Goal: Information Seeking & Learning: Check status

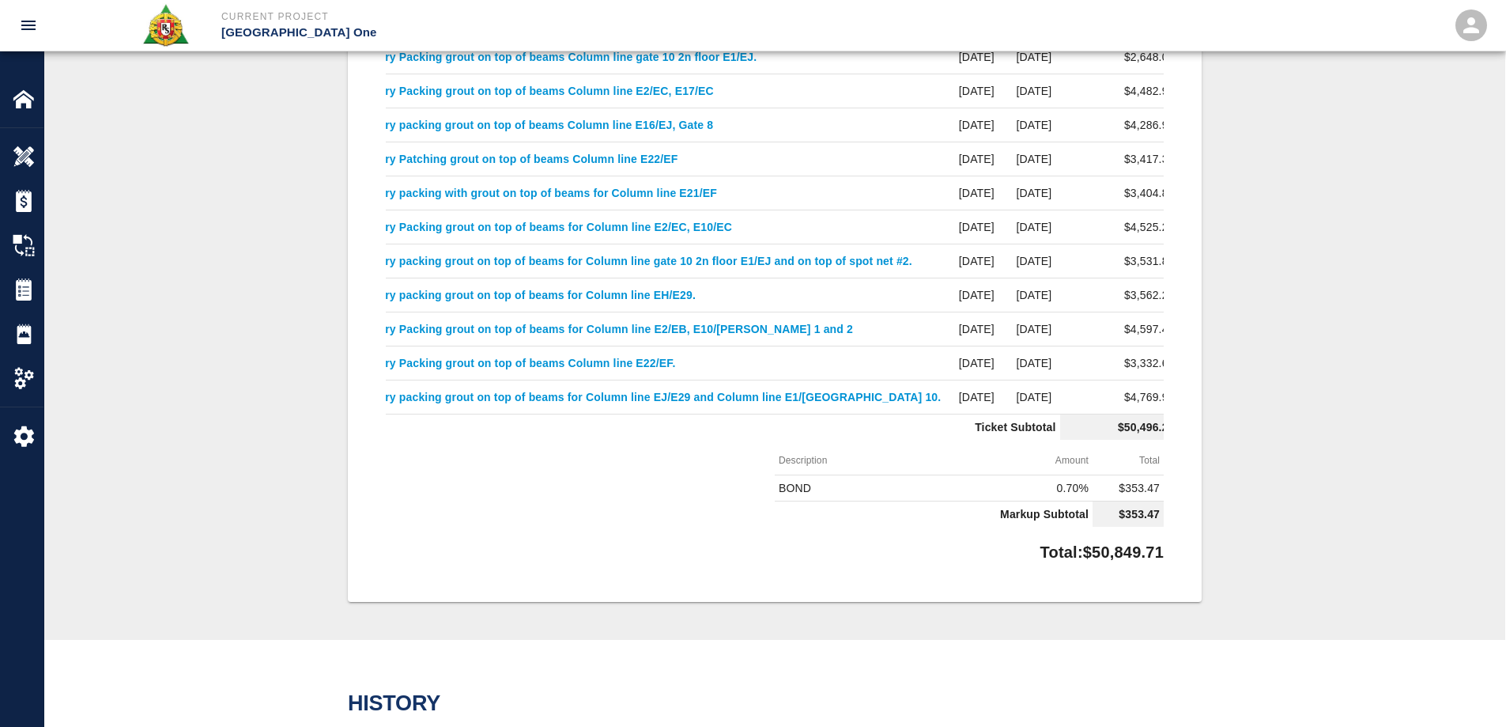
scroll to position [791, 0]
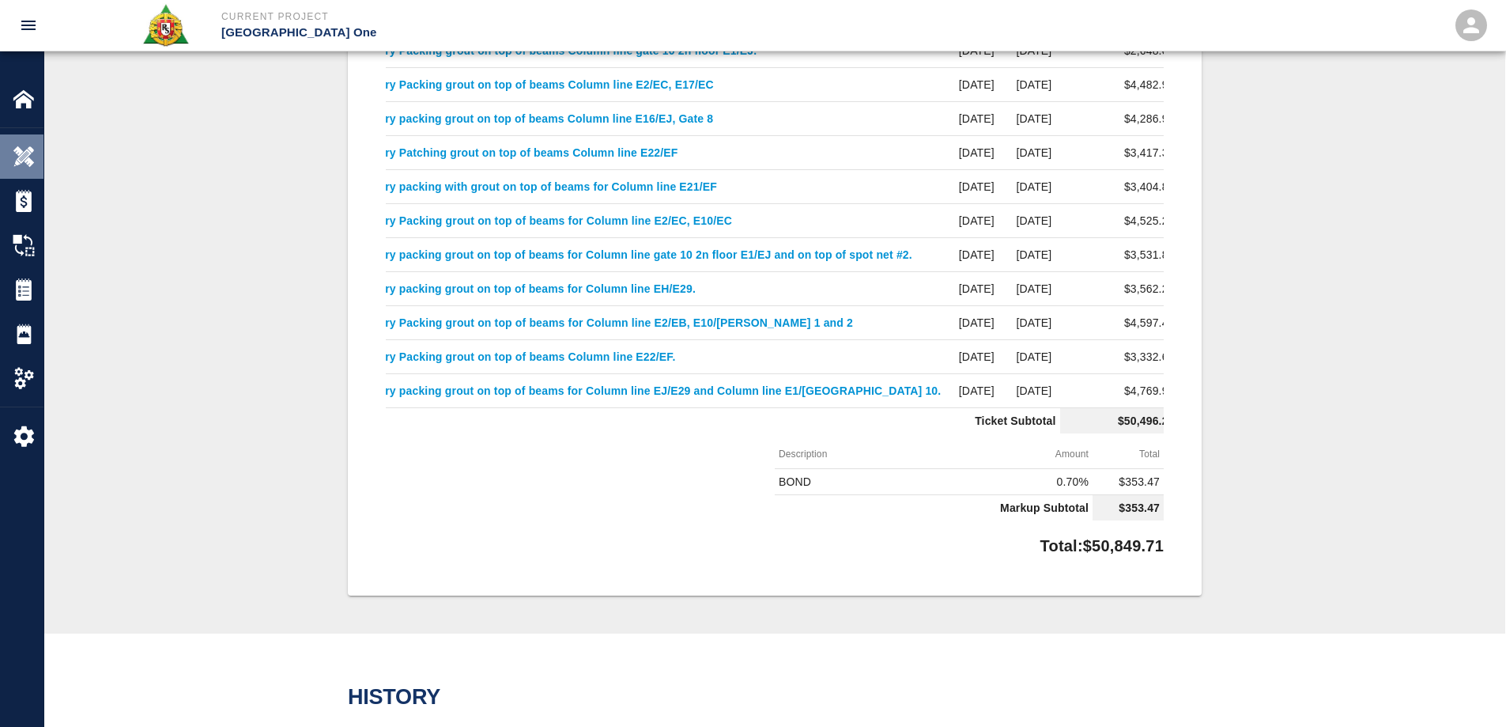
click at [21, 143] on div "Overview" at bounding box center [21, 156] width 43 height 44
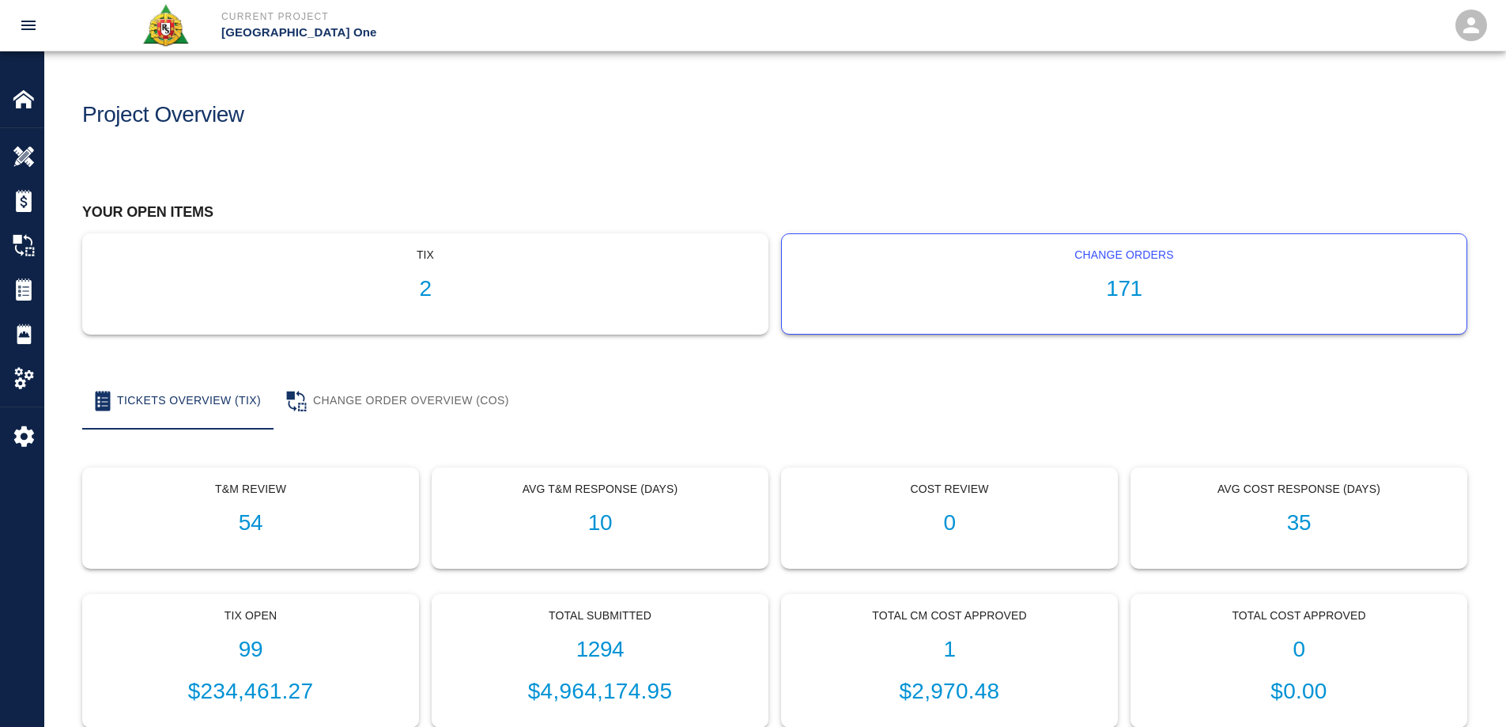
click at [1116, 289] on h1 "171" at bounding box center [1124, 289] width 659 height 26
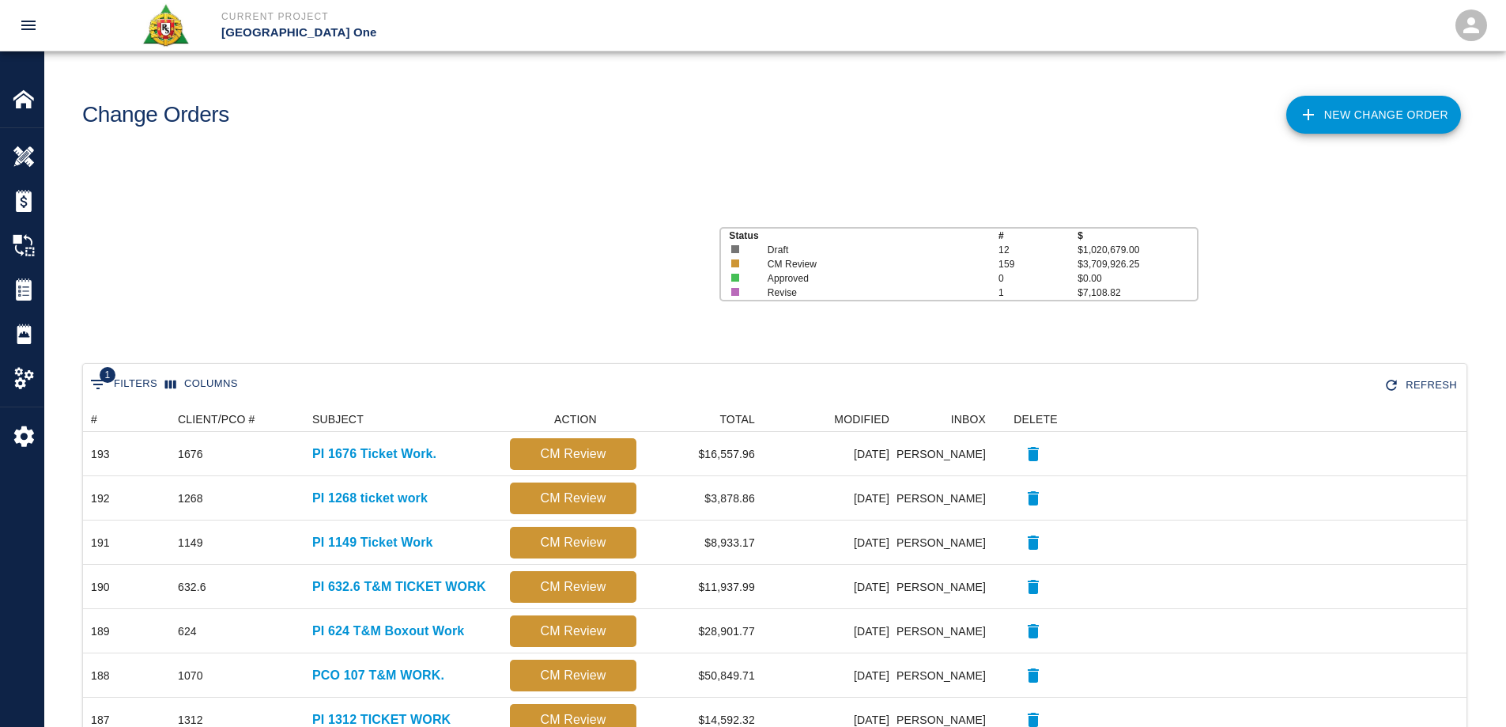
scroll to position [899, 1372]
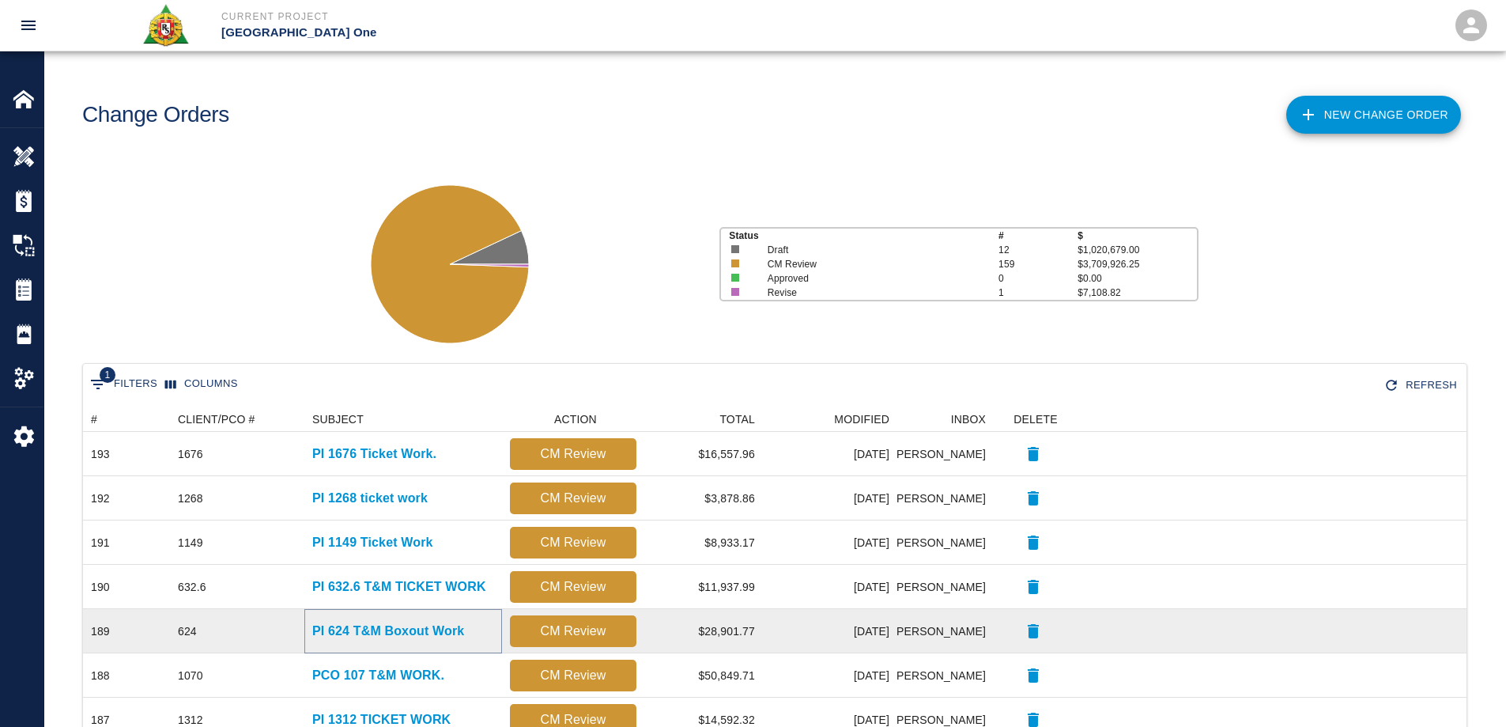
click at [395, 626] on p "PI 624 T&M Boxout Work" at bounding box center [388, 631] width 152 height 19
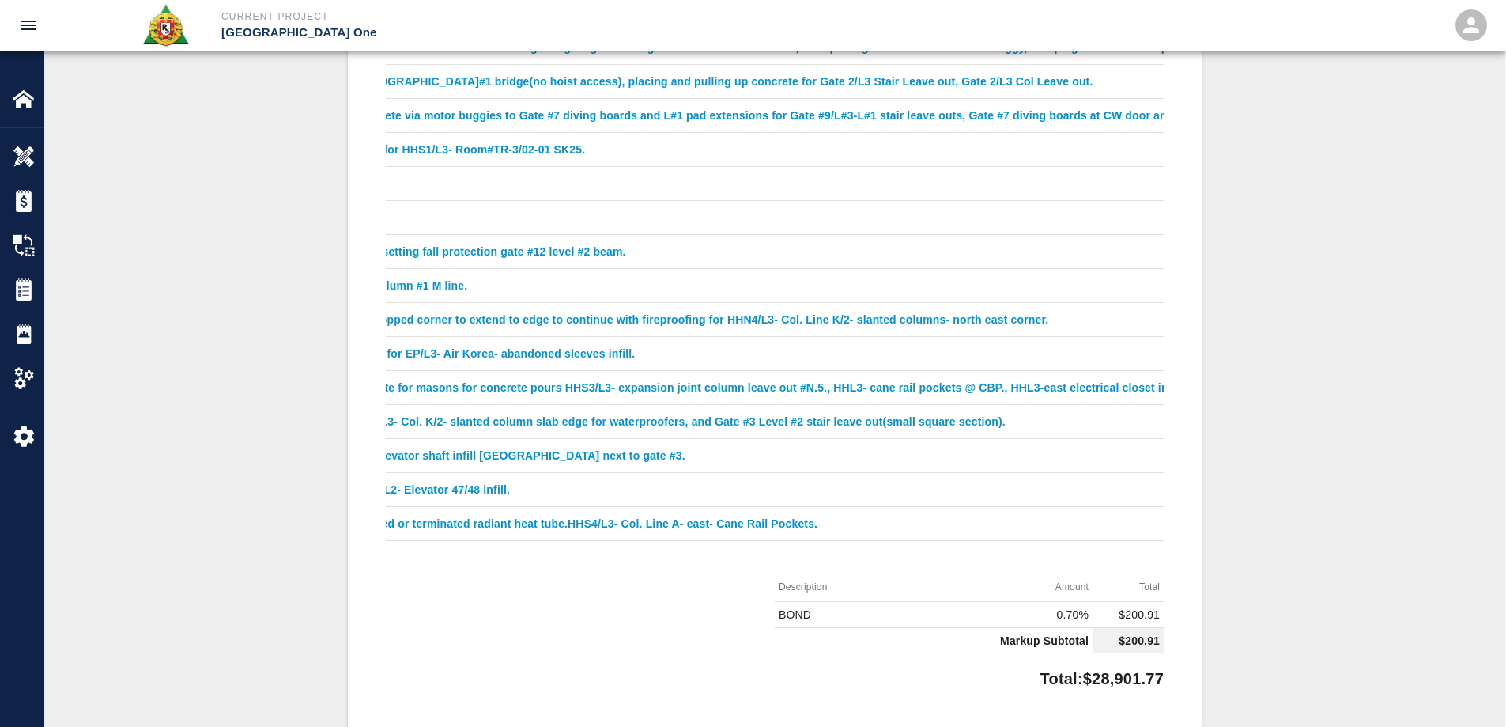
scroll to position [0, 841]
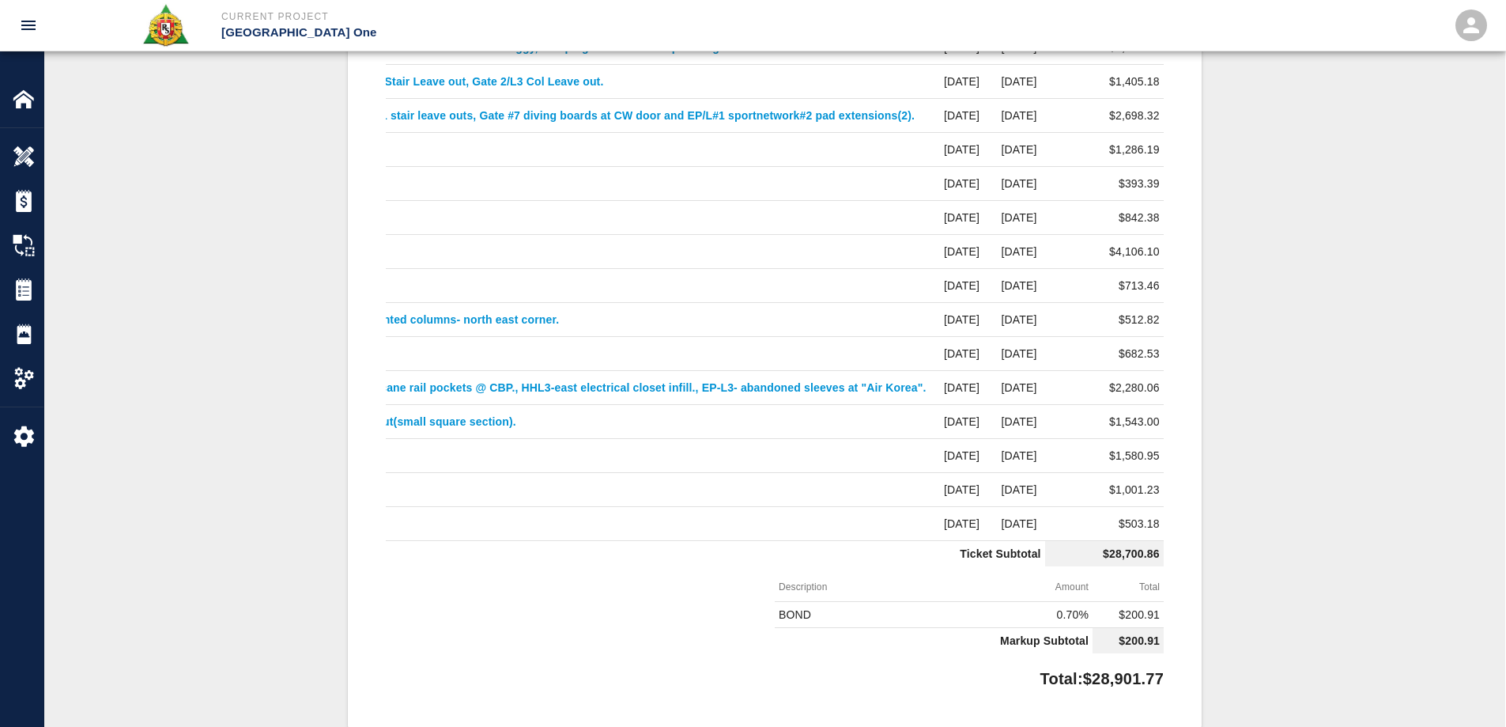
drag, startPoint x: 746, startPoint y: 559, endPoint x: 709, endPoint y: 554, distance: 37.6
click at [551, 557] on td "Ticket Subtotal" at bounding box center [303, 554] width 1486 height 26
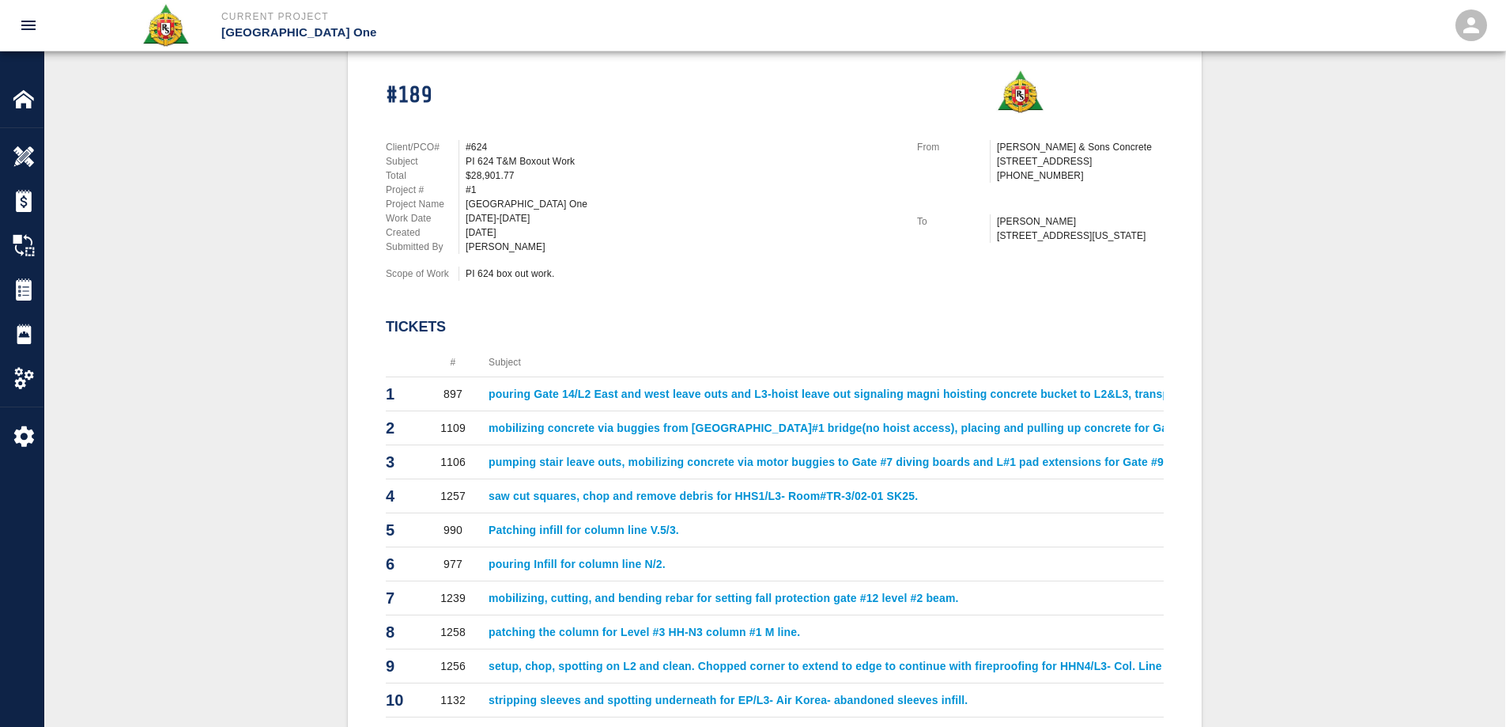
scroll to position [0, 0]
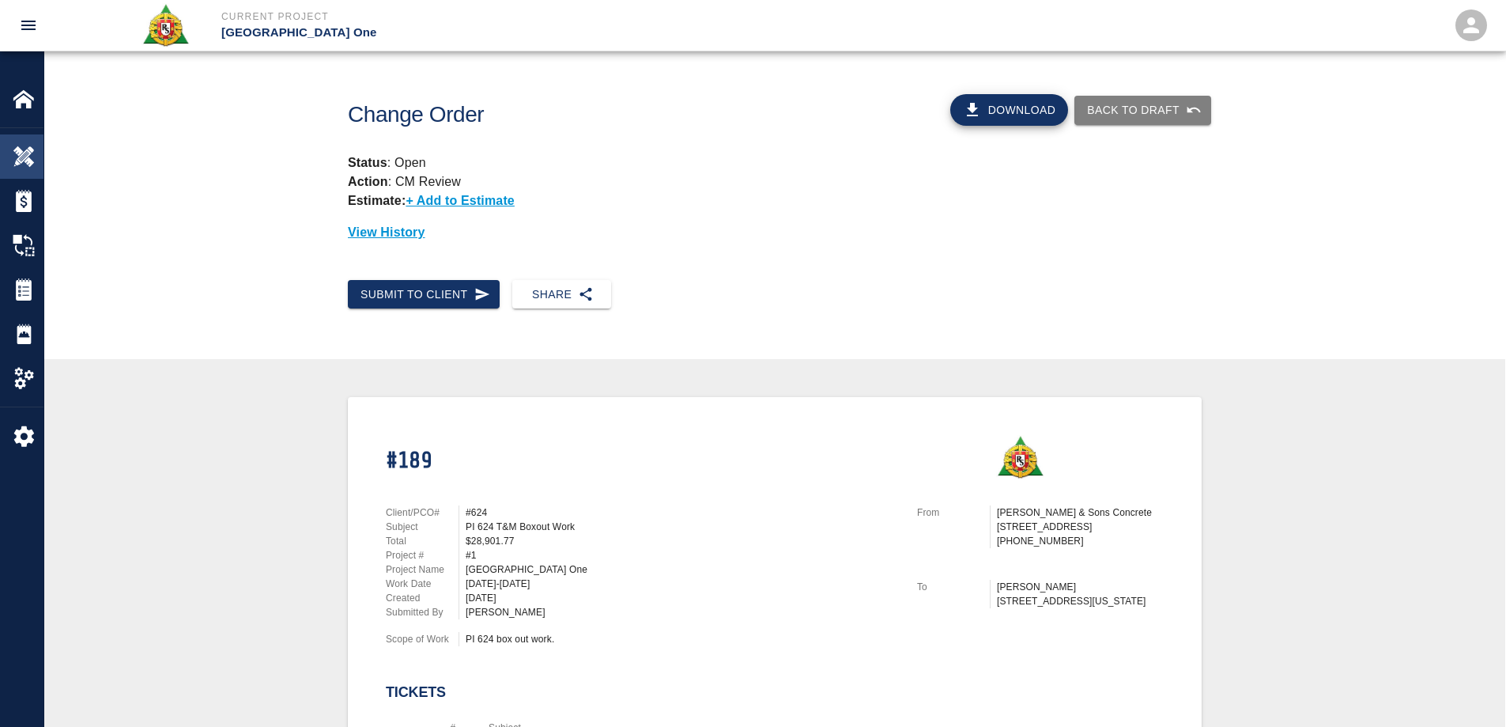
click at [22, 144] on div "Overview" at bounding box center [21, 156] width 43 height 44
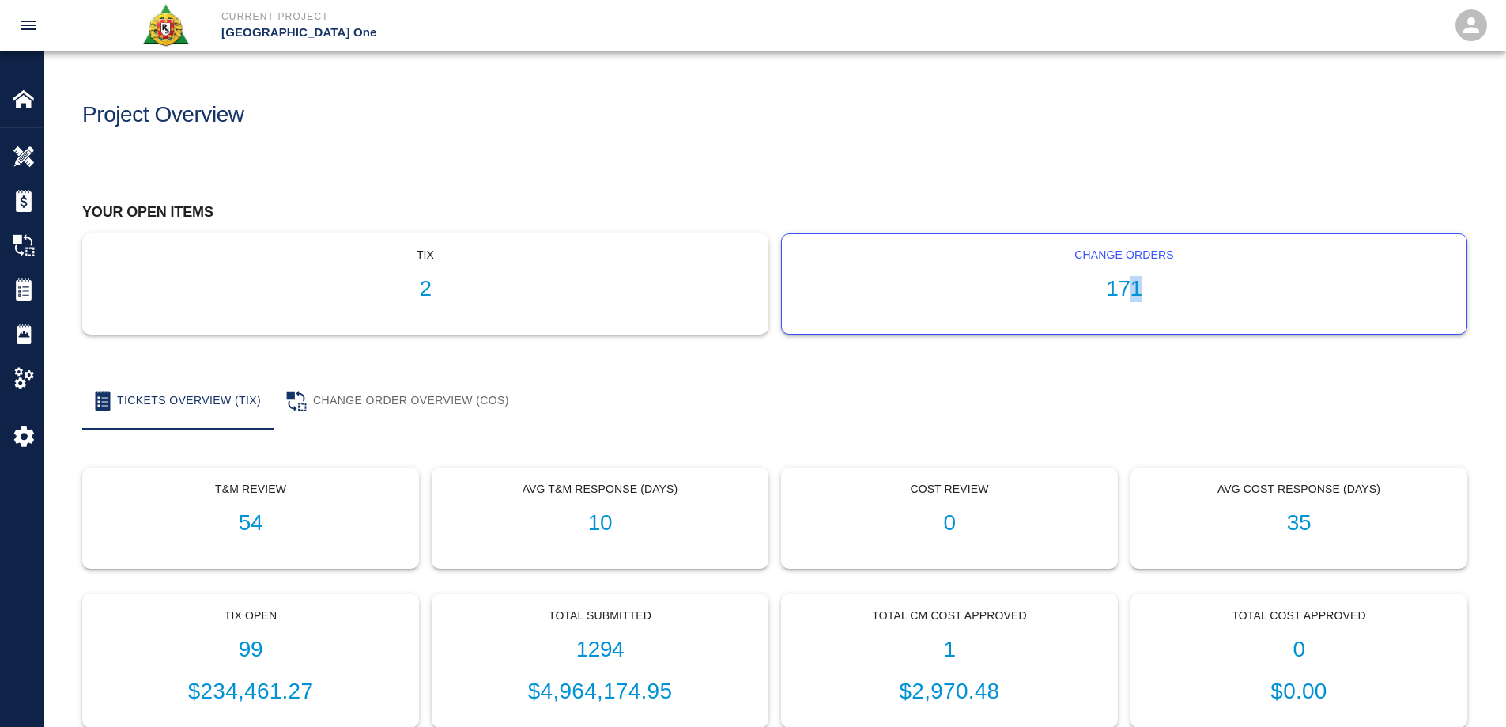
drag, startPoint x: 1134, startPoint y: 284, endPoint x: 12, endPoint y: 291, distance: 1122.1
click at [1133, 284] on h1 "171" at bounding box center [1124, 289] width 659 height 26
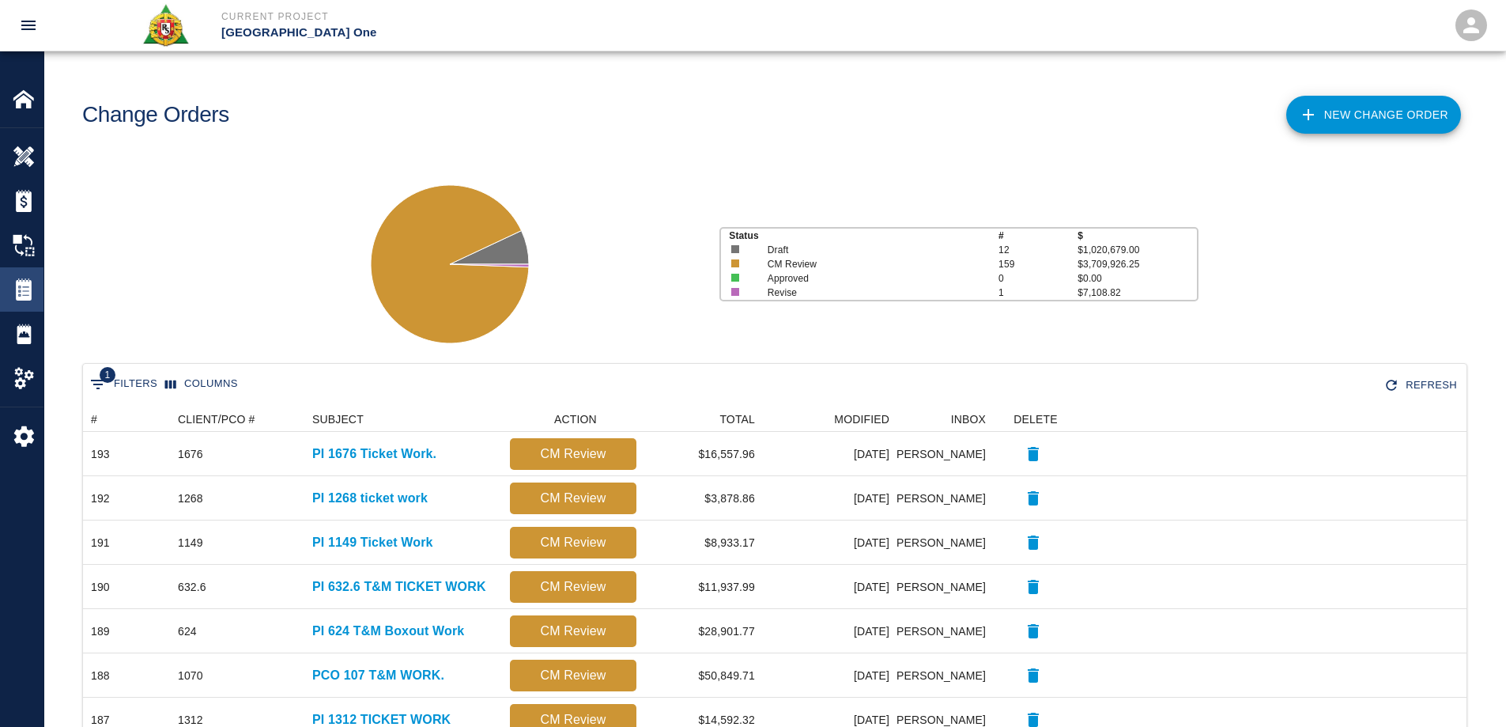
scroll to position [899, 1372]
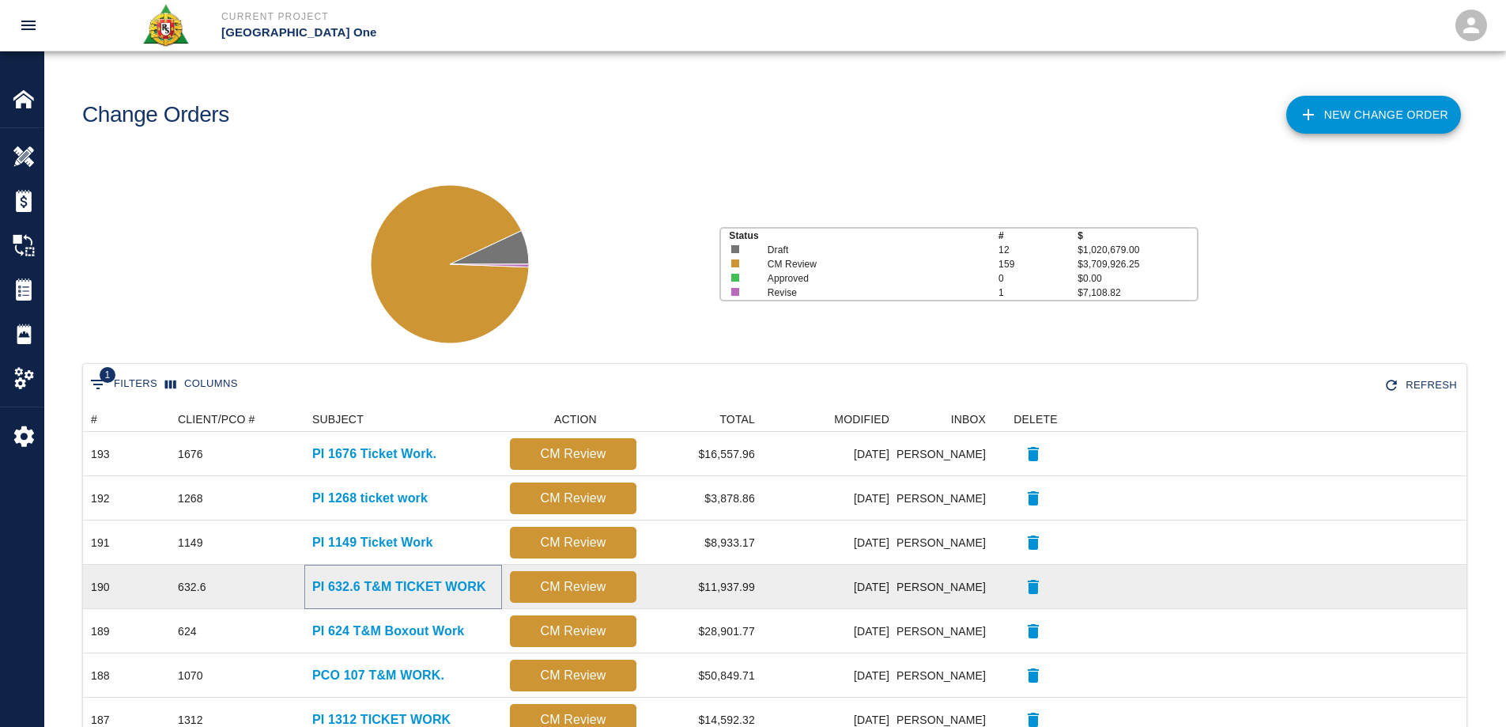
click at [350, 589] on p "PI 632.6 T&M TICKET WORK" at bounding box center [399, 586] width 174 height 19
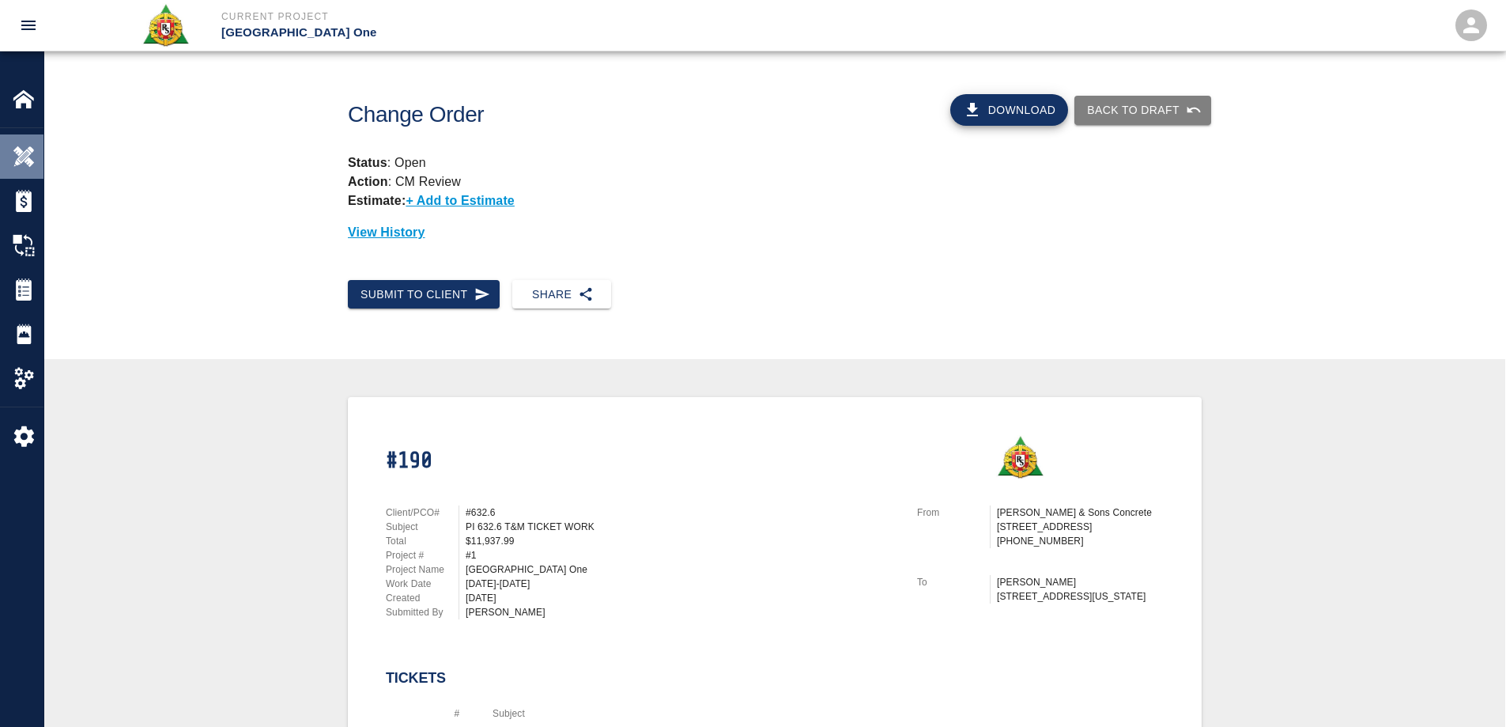
click at [28, 145] on div "Overview" at bounding box center [21, 156] width 43 height 44
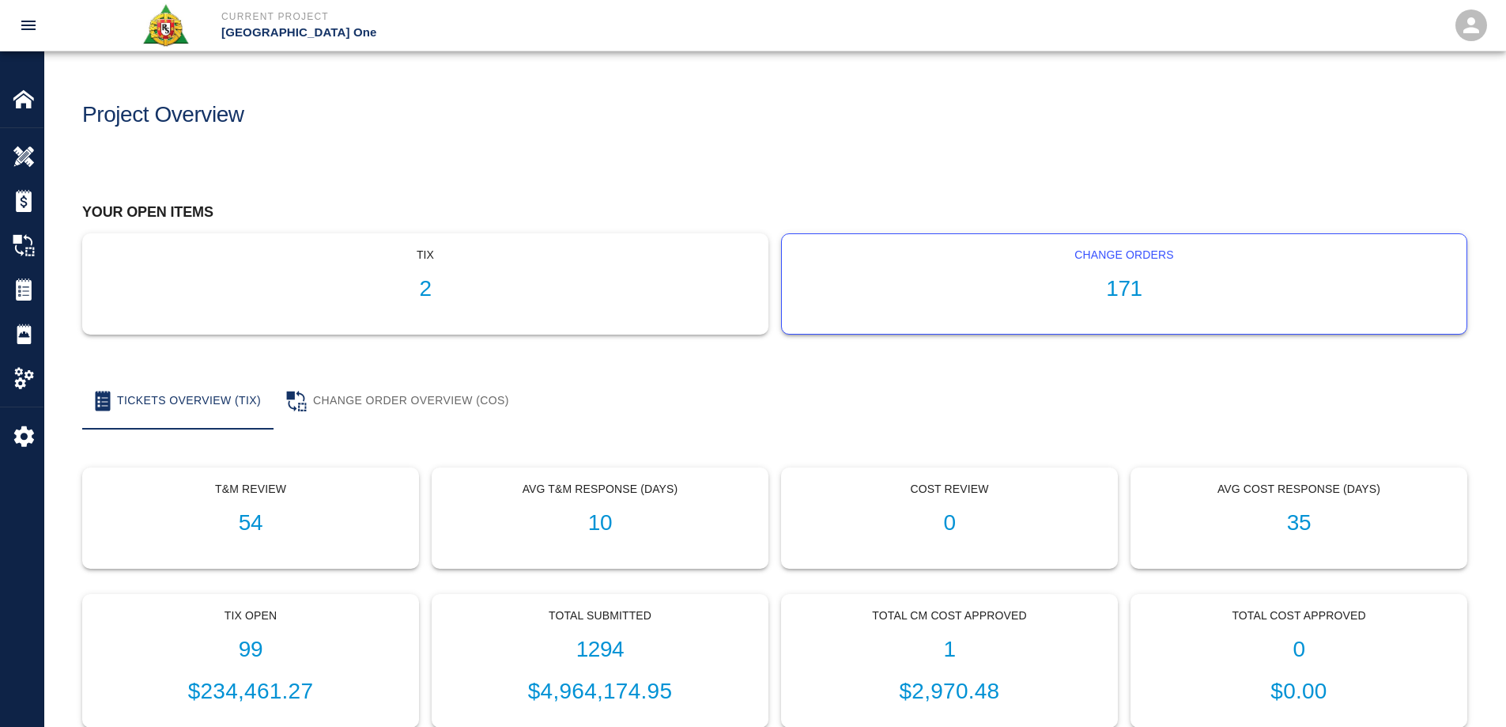
click at [1138, 287] on h1 "171" at bounding box center [1124, 289] width 659 height 26
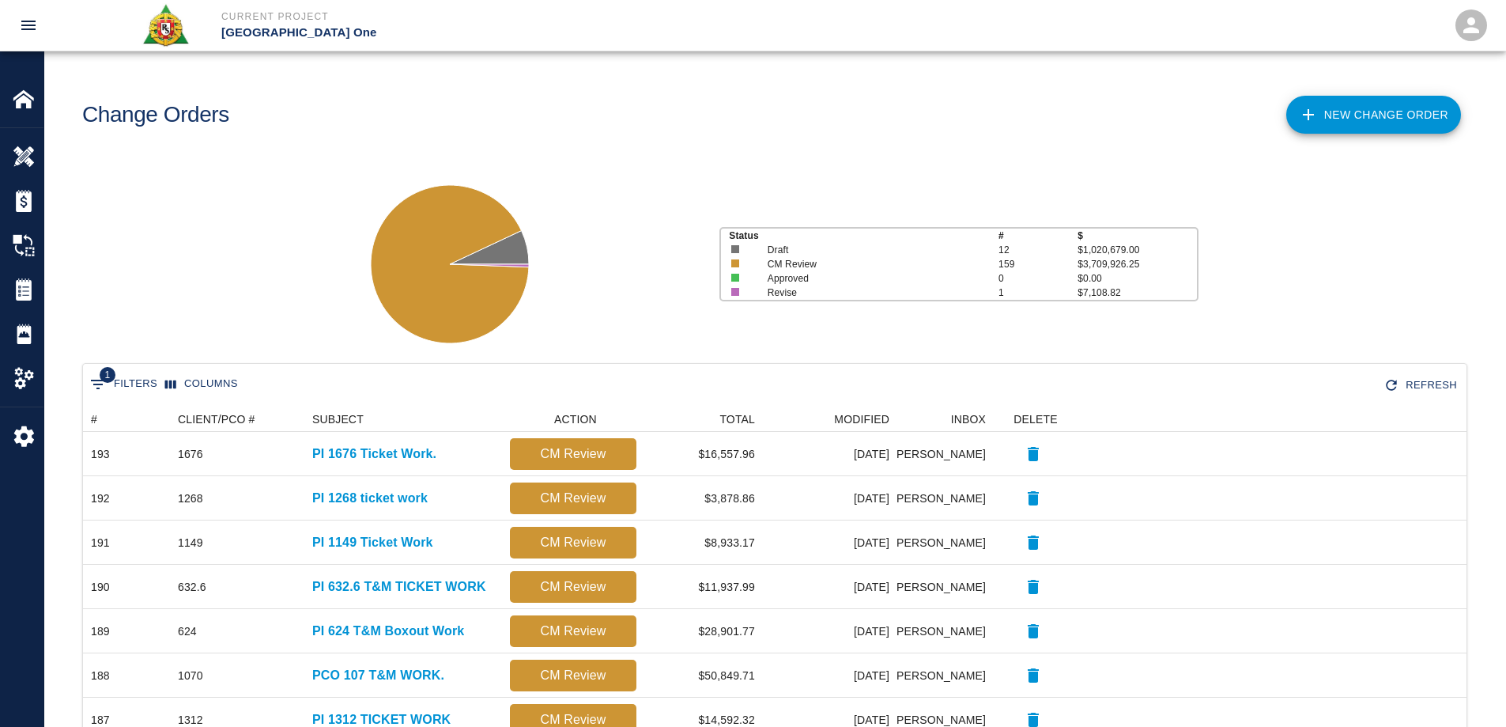
scroll to position [899, 1372]
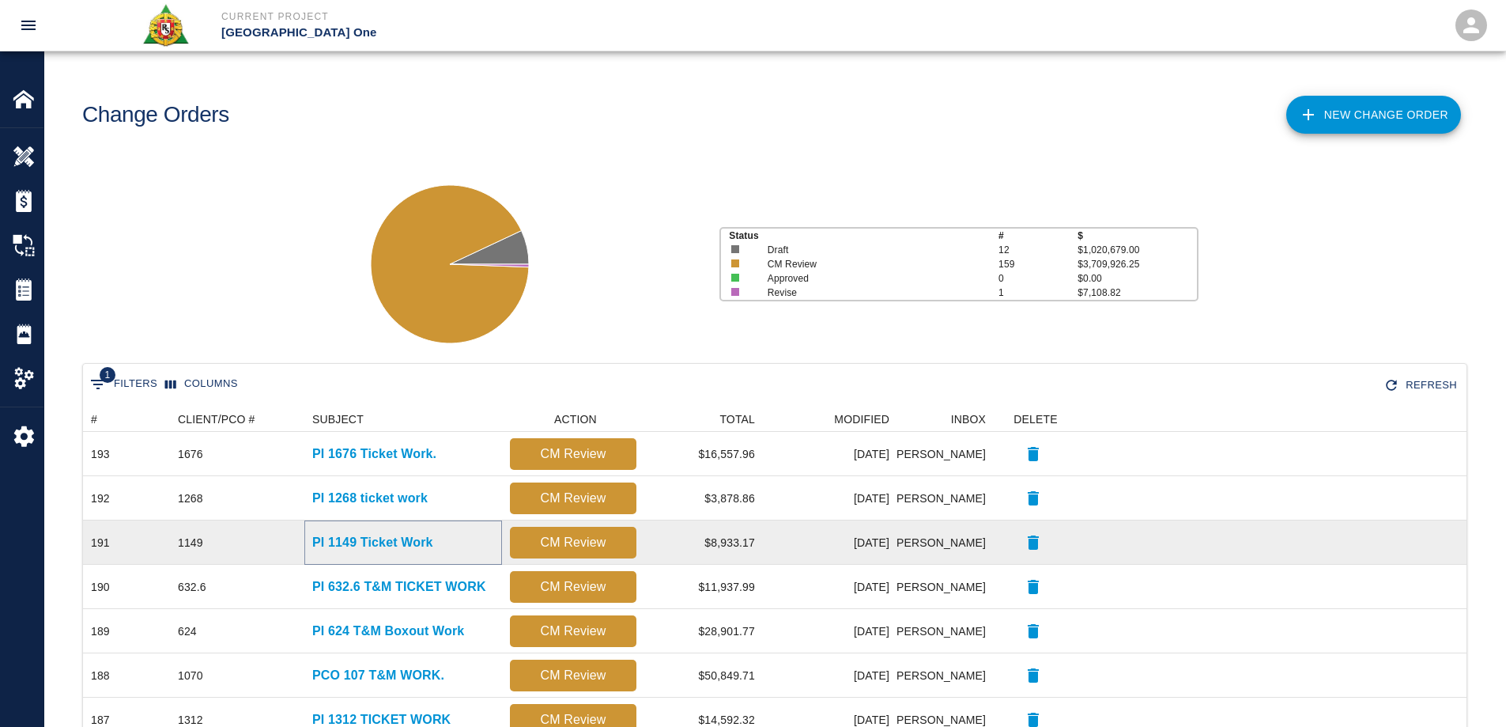
click at [375, 548] on p "PI 1149 Ticket Work" at bounding box center [372, 542] width 121 height 19
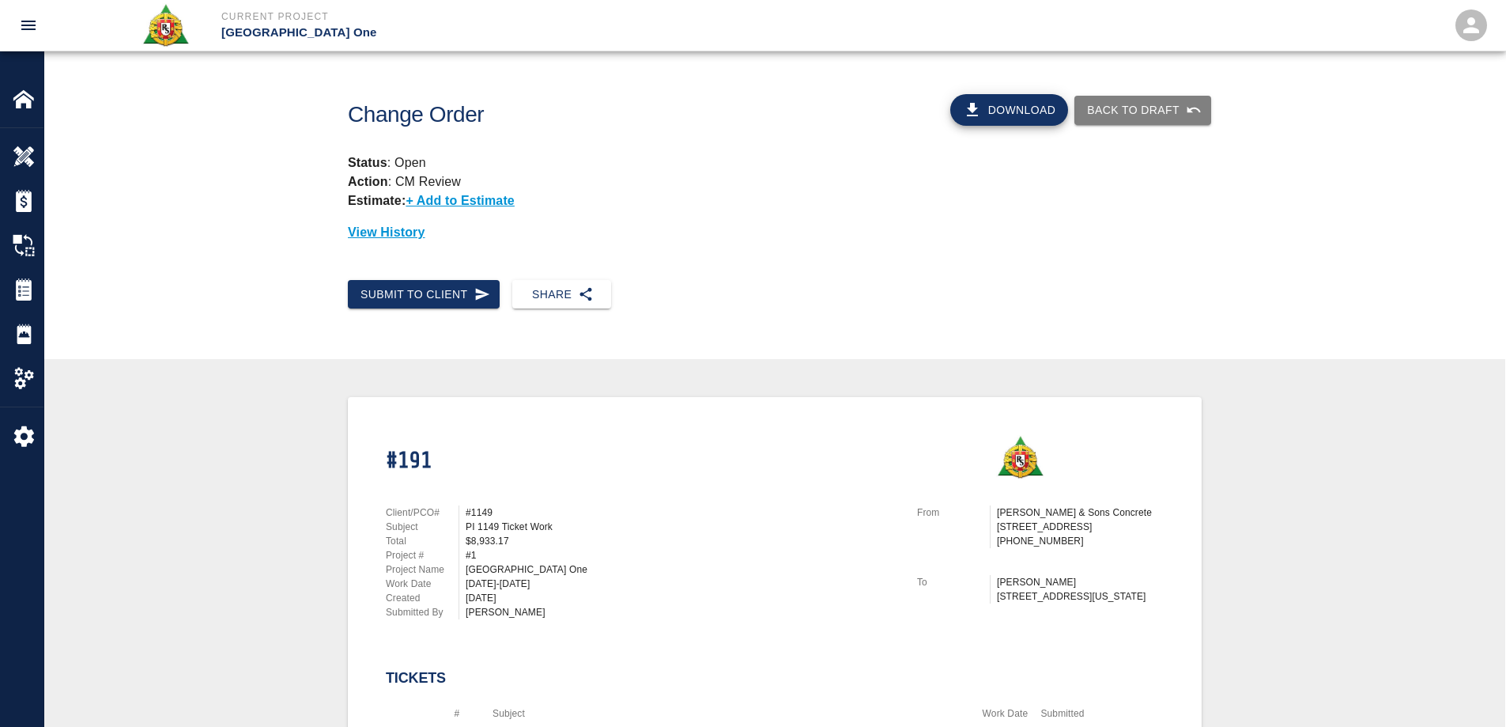
click at [1034, 106] on button "Download" at bounding box center [1009, 110] width 119 height 32
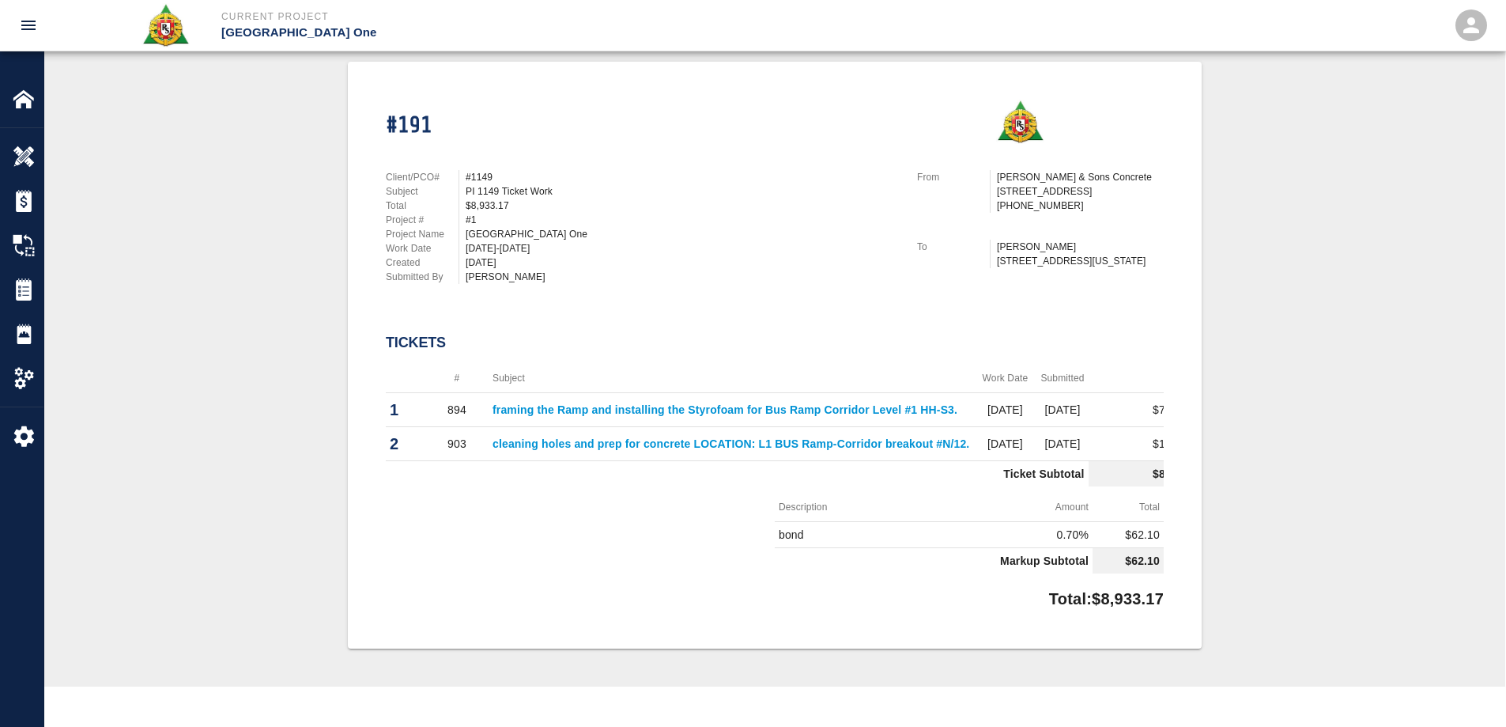
scroll to position [237, 0]
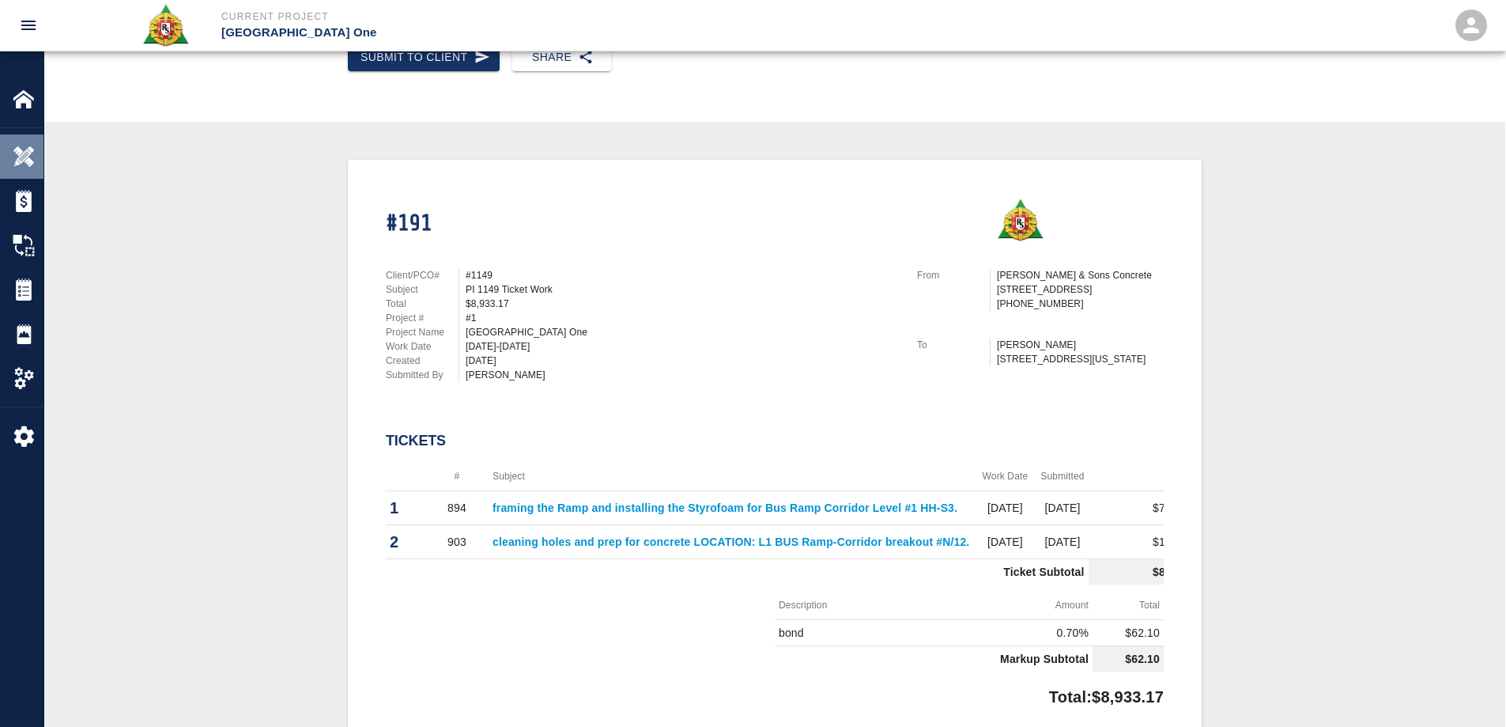
click at [28, 144] on div "Overview" at bounding box center [21, 156] width 43 height 44
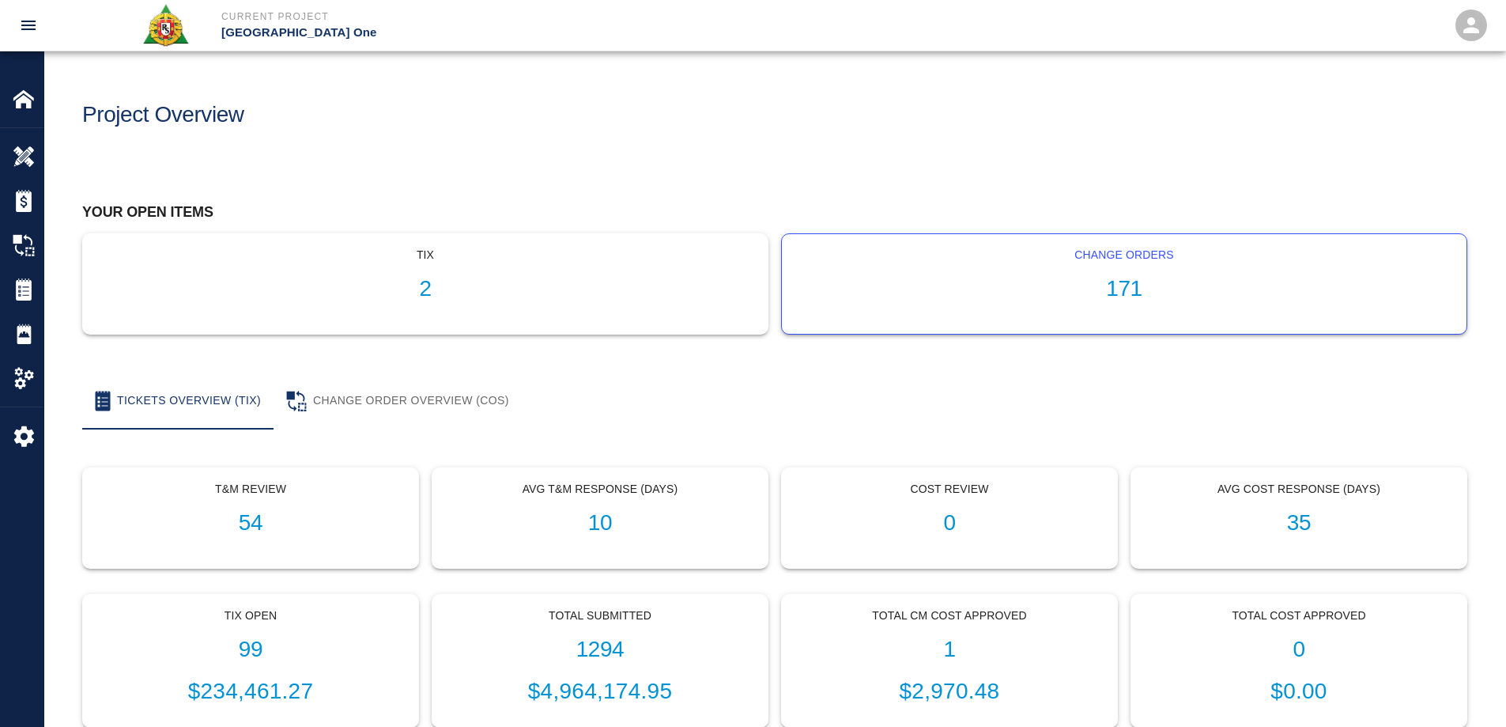
click at [1128, 292] on h1 "171" at bounding box center [1124, 289] width 659 height 26
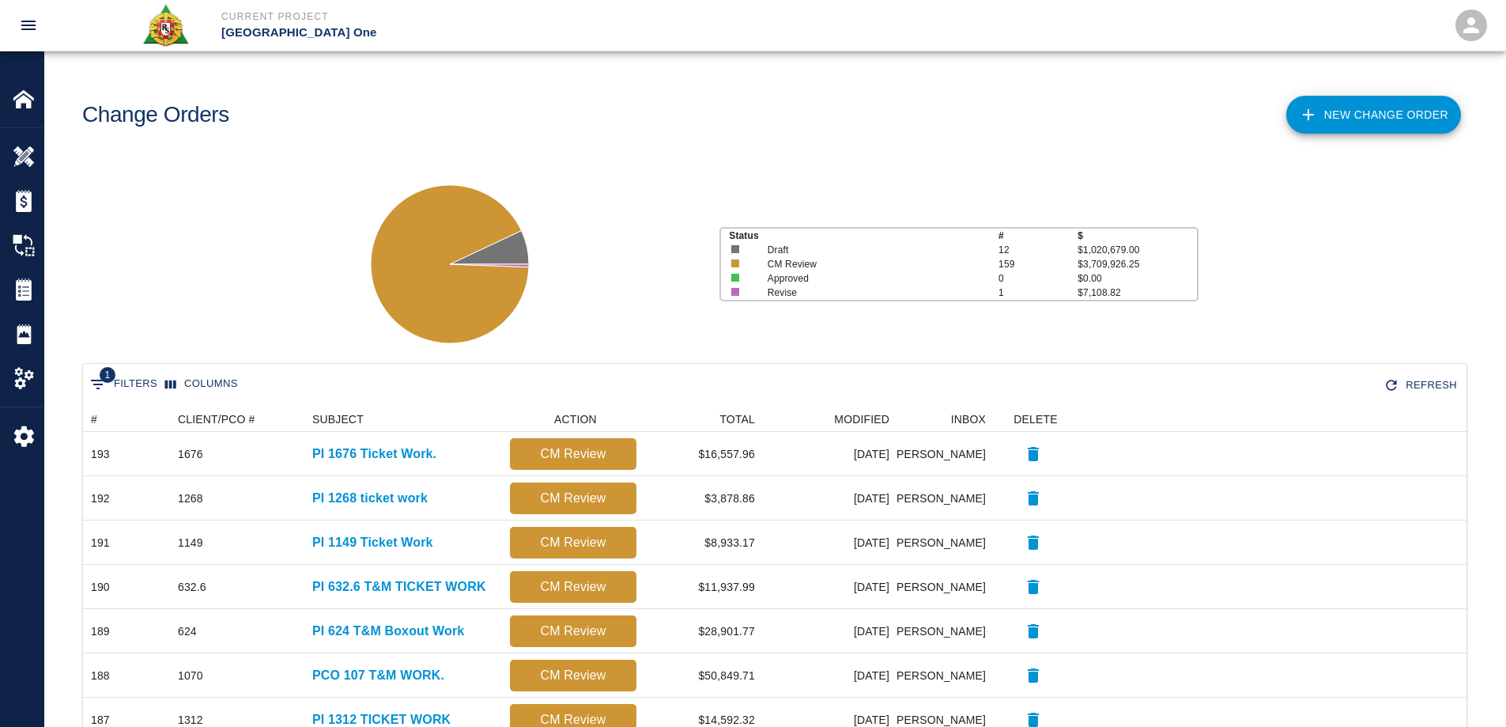
scroll to position [899, 1372]
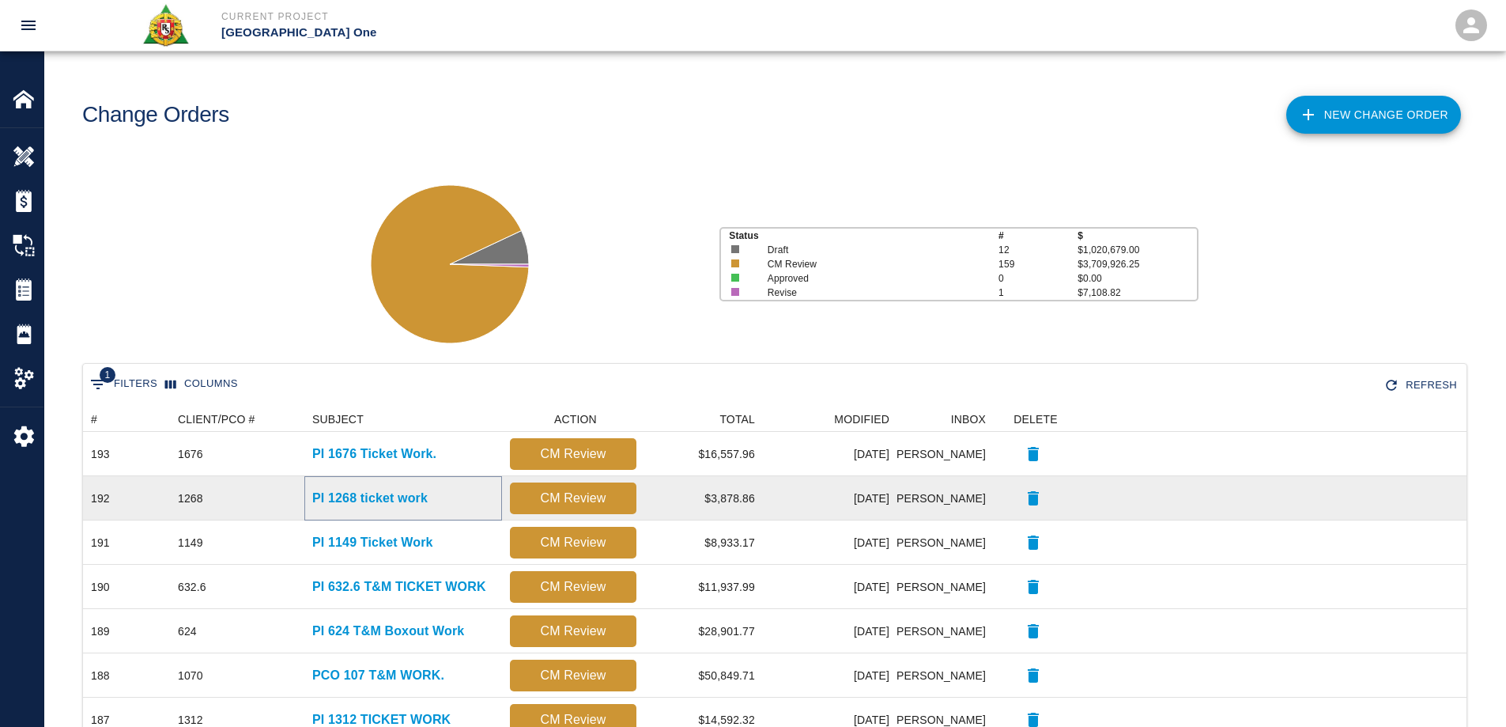
click at [415, 500] on p "PI 1268 ticket work" at bounding box center [369, 498] width 115 height 19
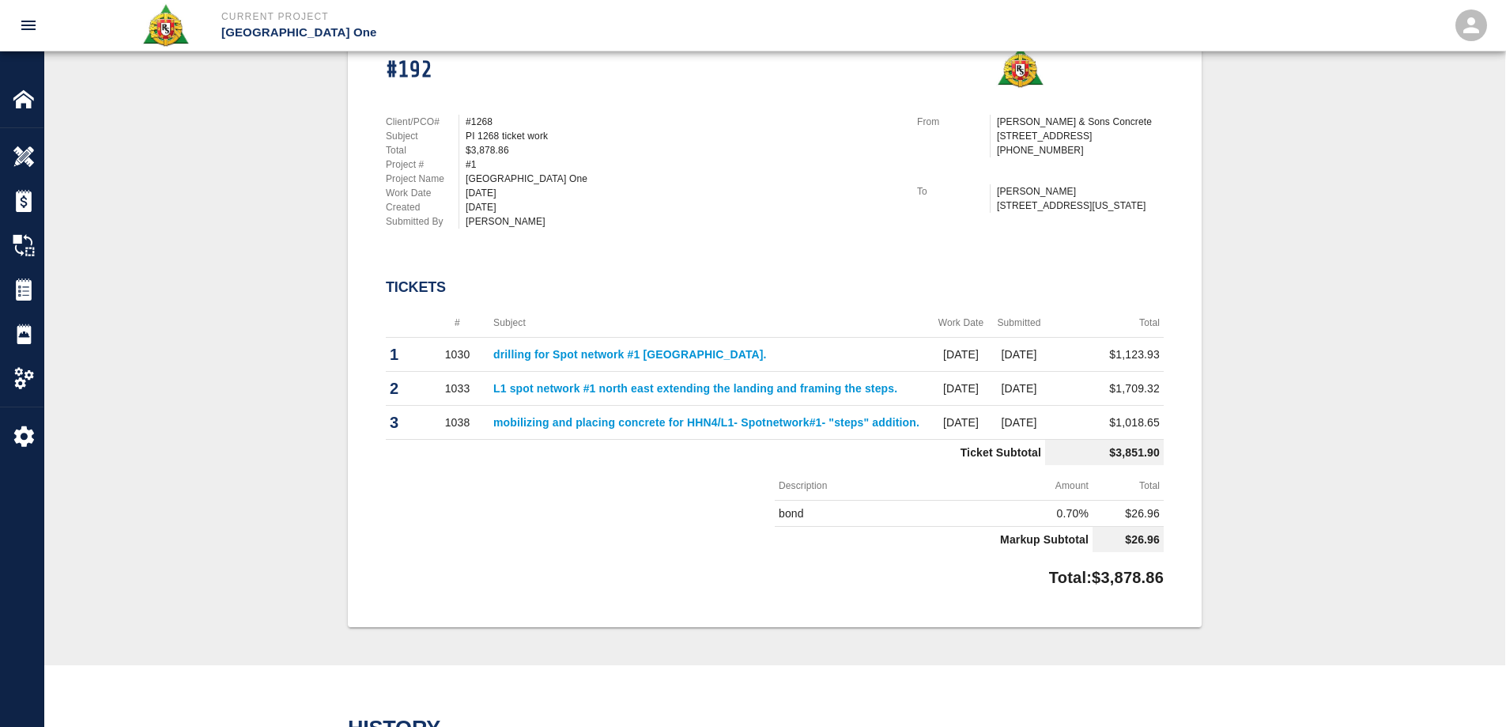
scroll to position [395, 0]
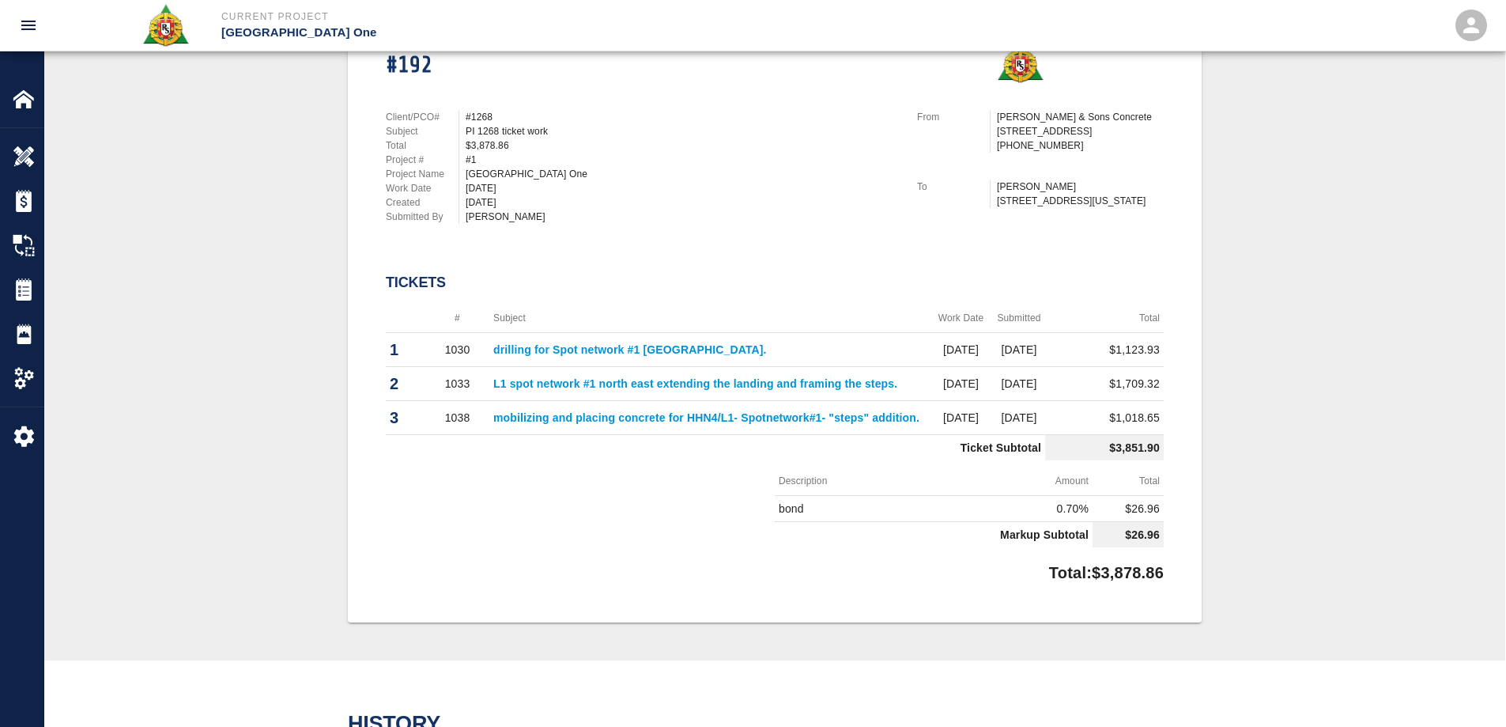
drag, startPoint x: 958, startPoint y: 472, endPoint x: 1120, endPoint y: 470, distance: 162.9
click at [1120, 460] on div "# Subject Work Date Submitted Total 1 1030 drilling for Spot network #1 [GEOGRA…" at bounding box center [775, 382] width 778 height 157
click at [30, 151] on img at bounding box center [24, 156] width 22 height 22
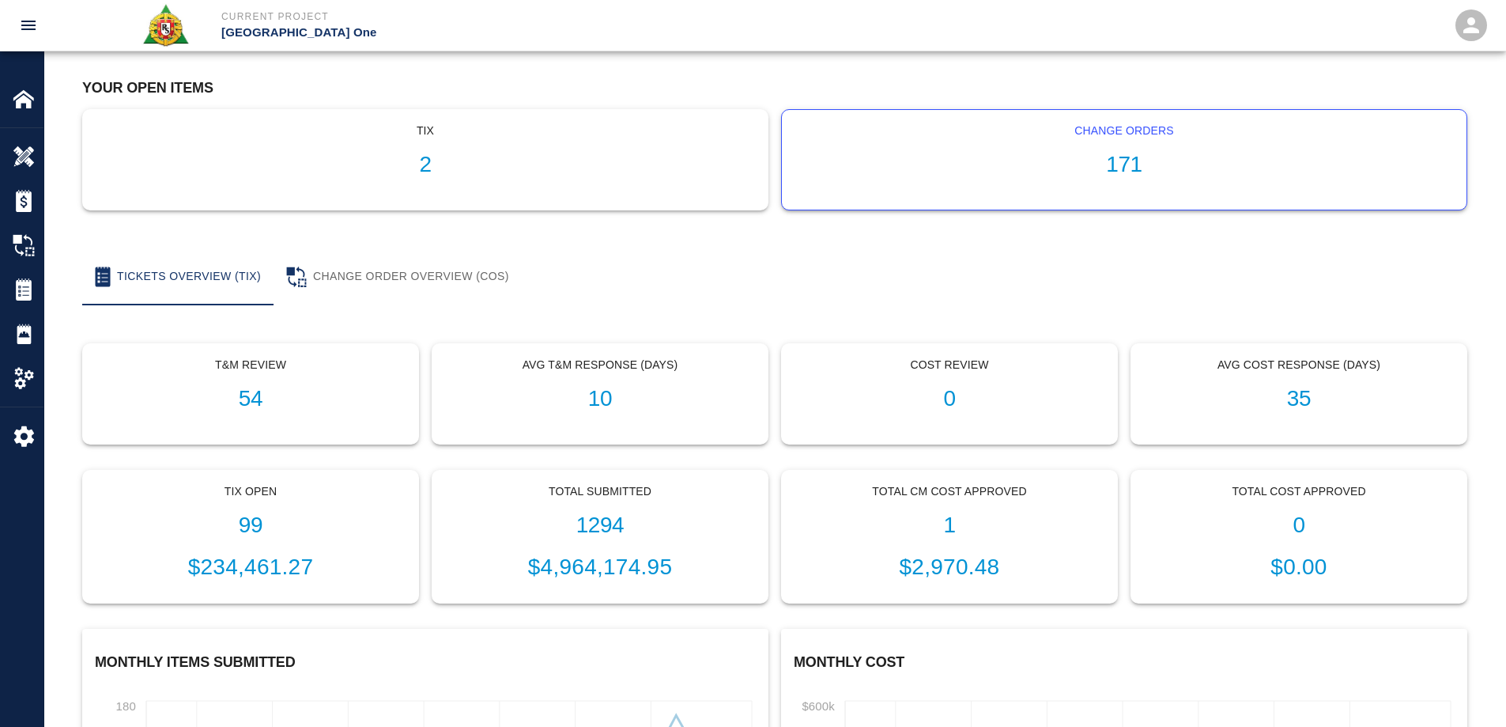
scroll to position [72, 0]
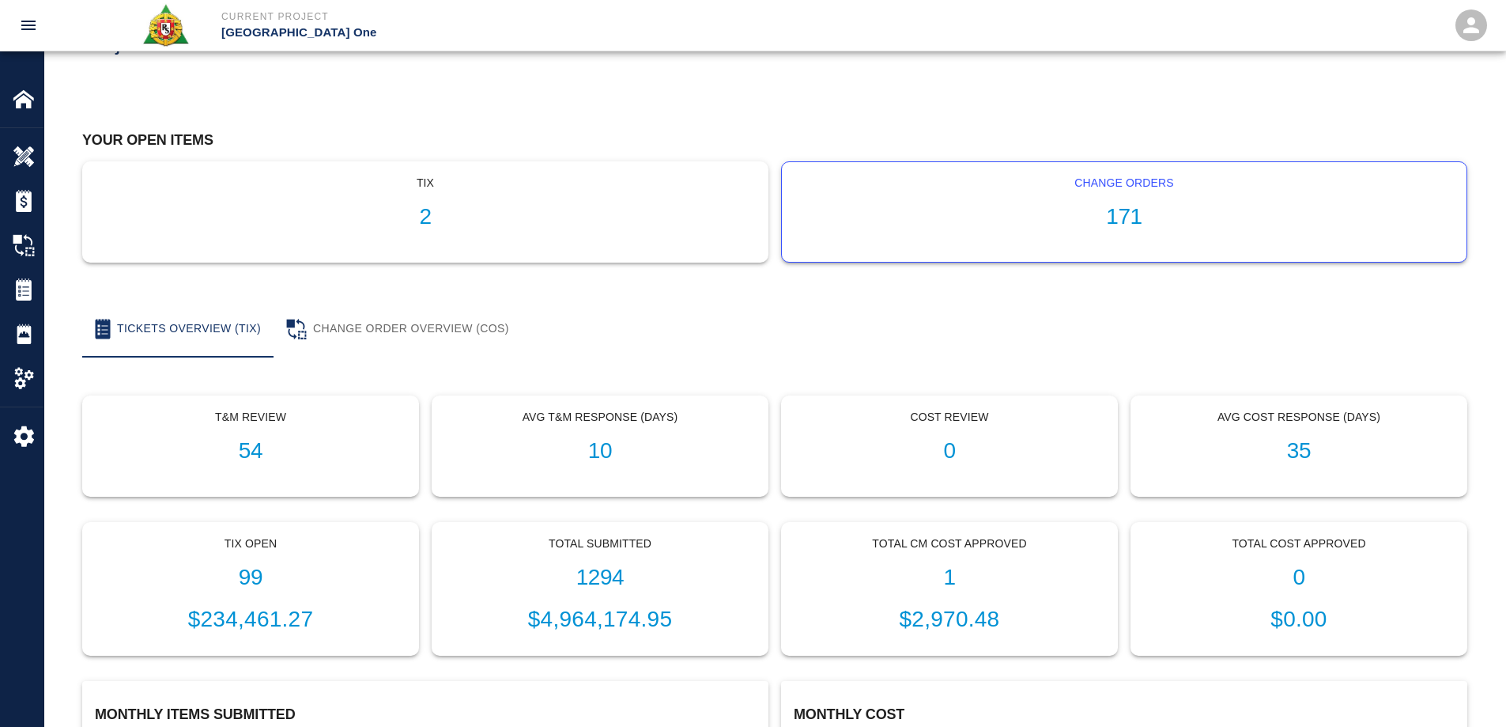
click at [1137, 214] on h1 "171" at bounding box center [1124, 217] width 659 height 26
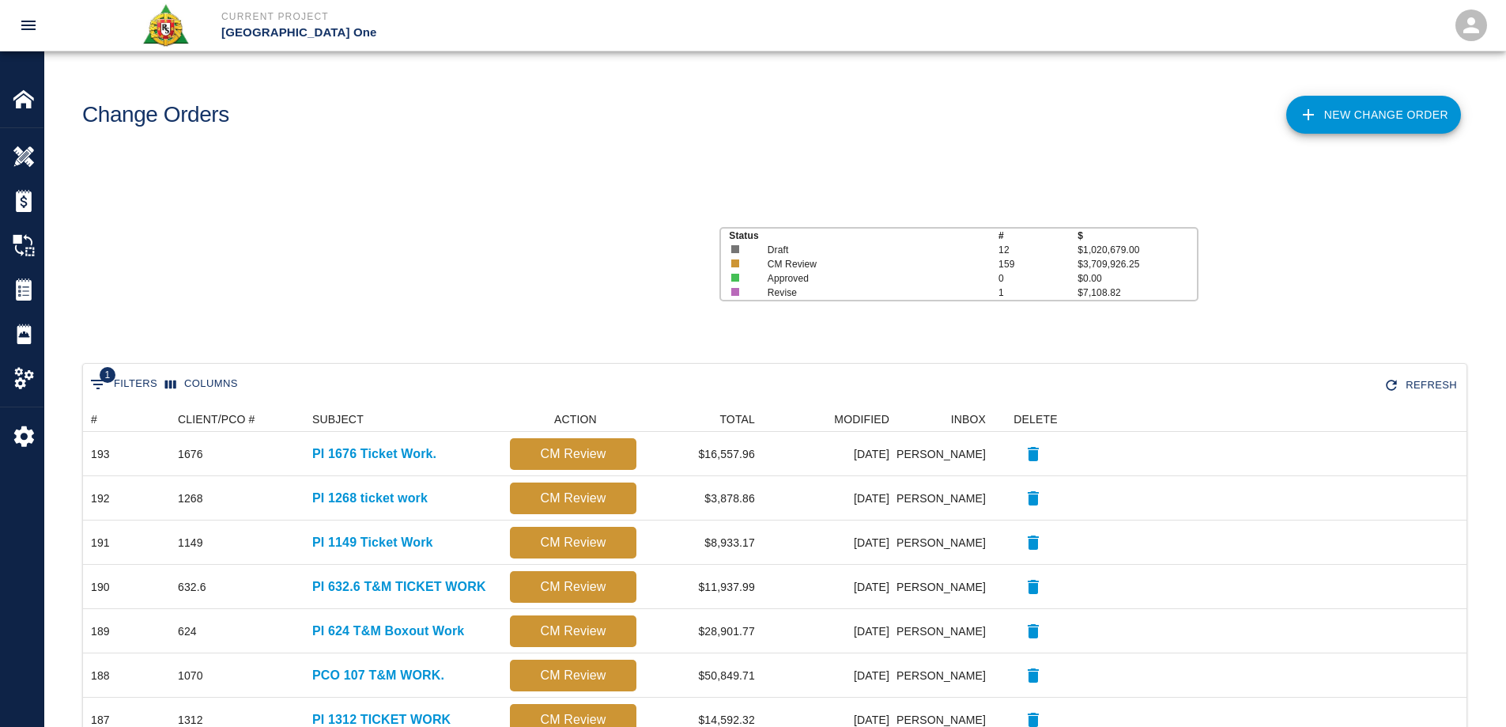
scroll to position [899, 1372]
